Goal: Navigation & Orientation: Find specific page/section

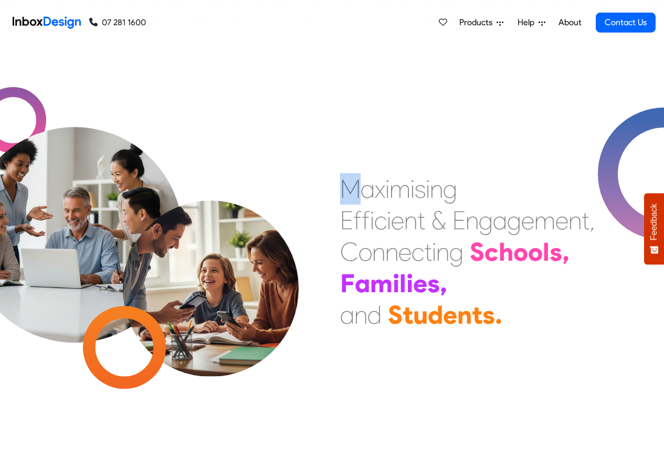
click at [386, 183] on div "M a x i m i s i n g" at bounding box center [398, 188] width 117 height 31
click at [570, 23] on link "About" at bounding box center [569, 22] width 29 height 21
